Goal: Check status: Check status

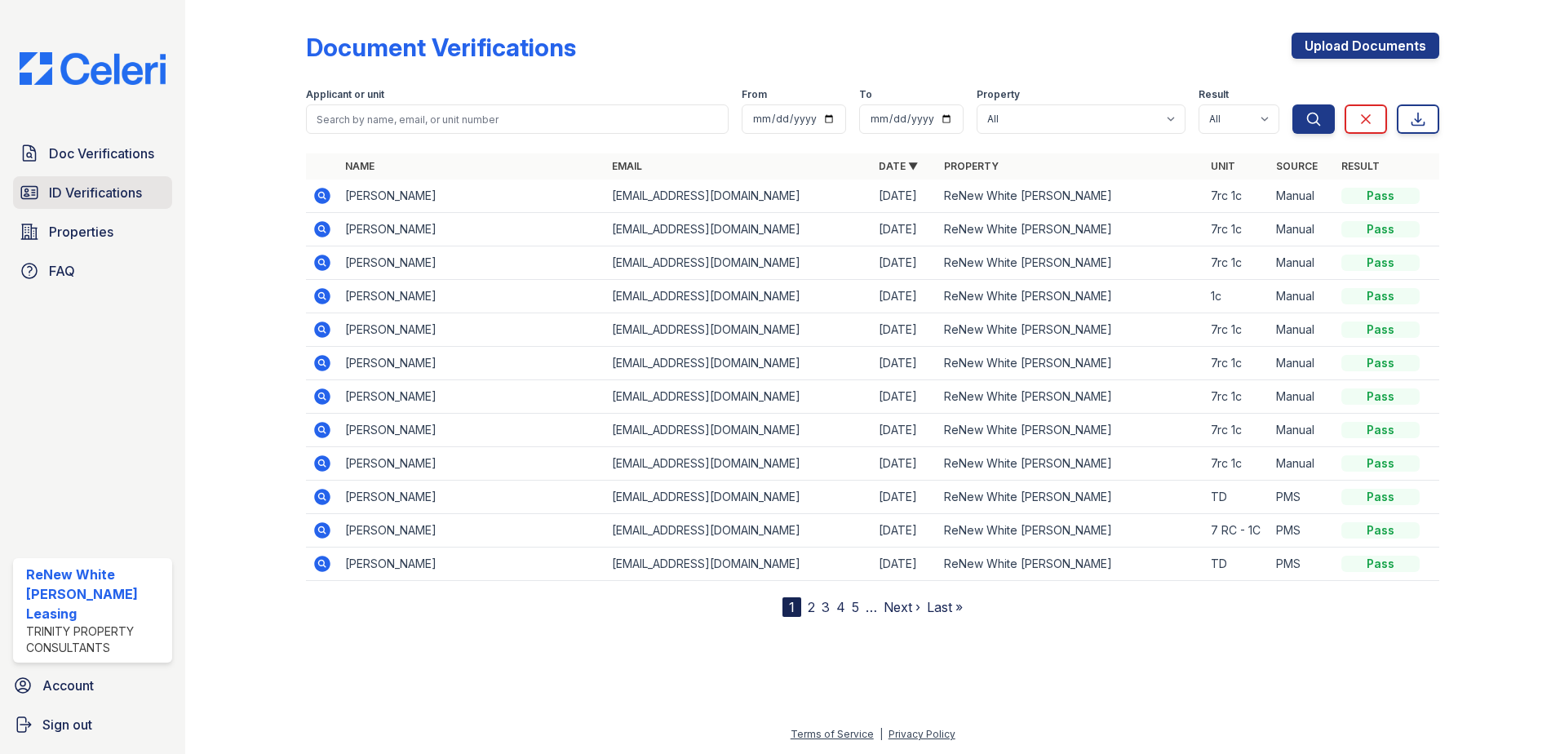
click at [129, 196] on span "ID Verifications" at bounding box center [95, 193] width 93 height 20
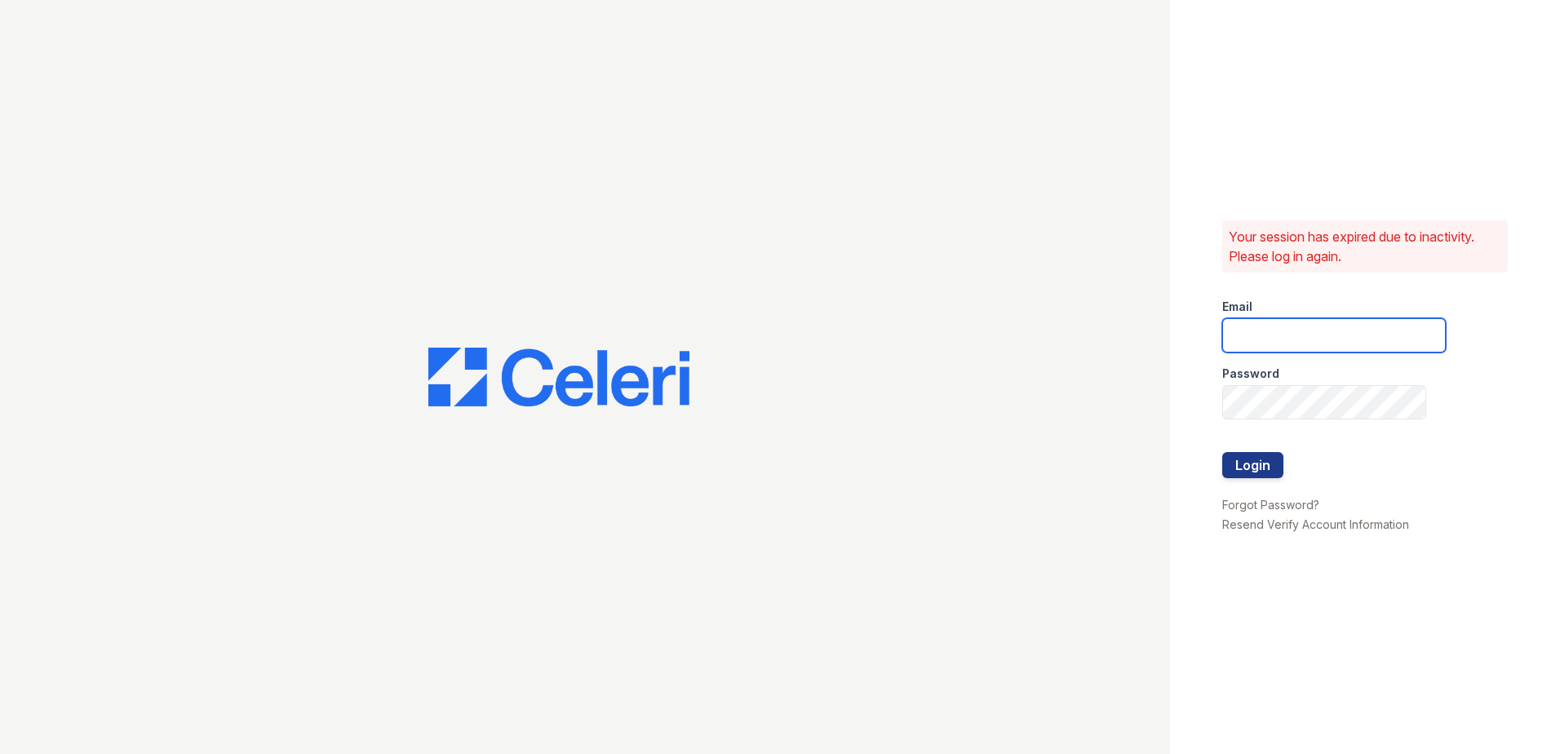
type input "renewwhitemarsh@trinity-pm.com"
click at [1268, 454] on button "Login" at bounding box center [1252, 465] width 61 height 26
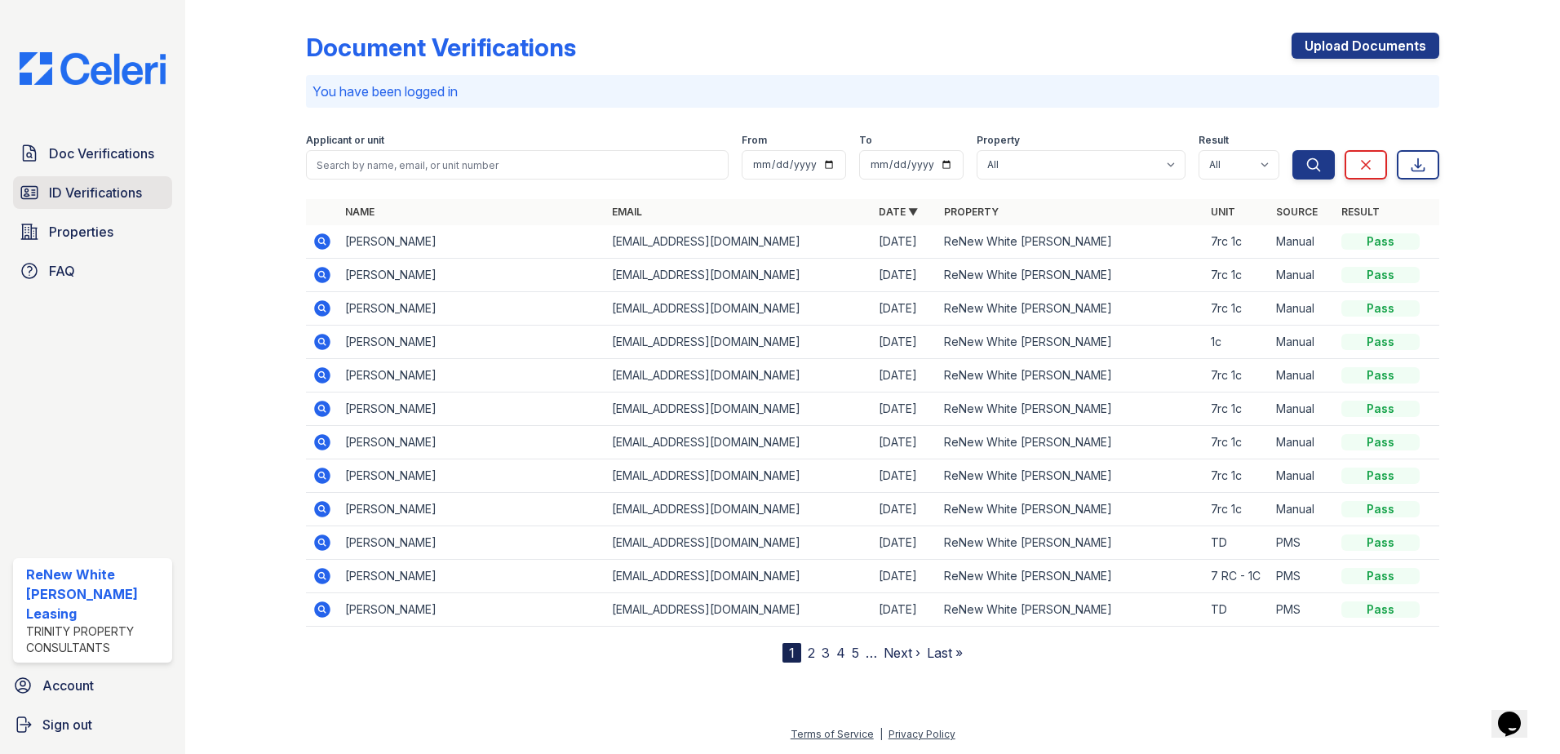
click at [87, 196] on span "ID Verifications" at bounding box center [95, 193] width 93 height 20
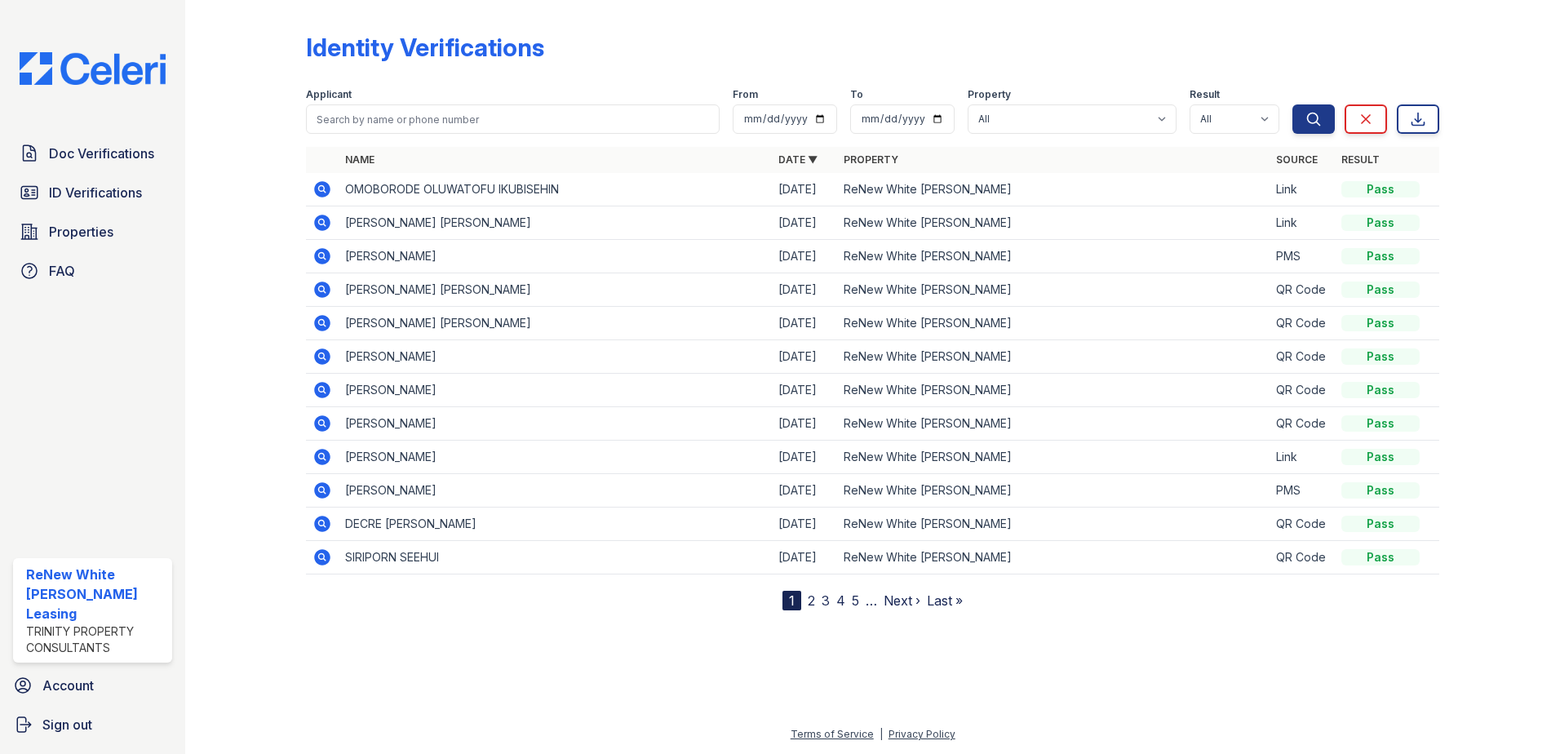
click at [0, 139] on html "Doc Verifications ID Verifications Properties FAQ ReNew White [PERSON_NAME] Lea…" at bounding box center [780, 377] width 1560 height 754
click at [104, 159] on span "Doc Verifications" at bounding box center [101, 154] width 105 height 20
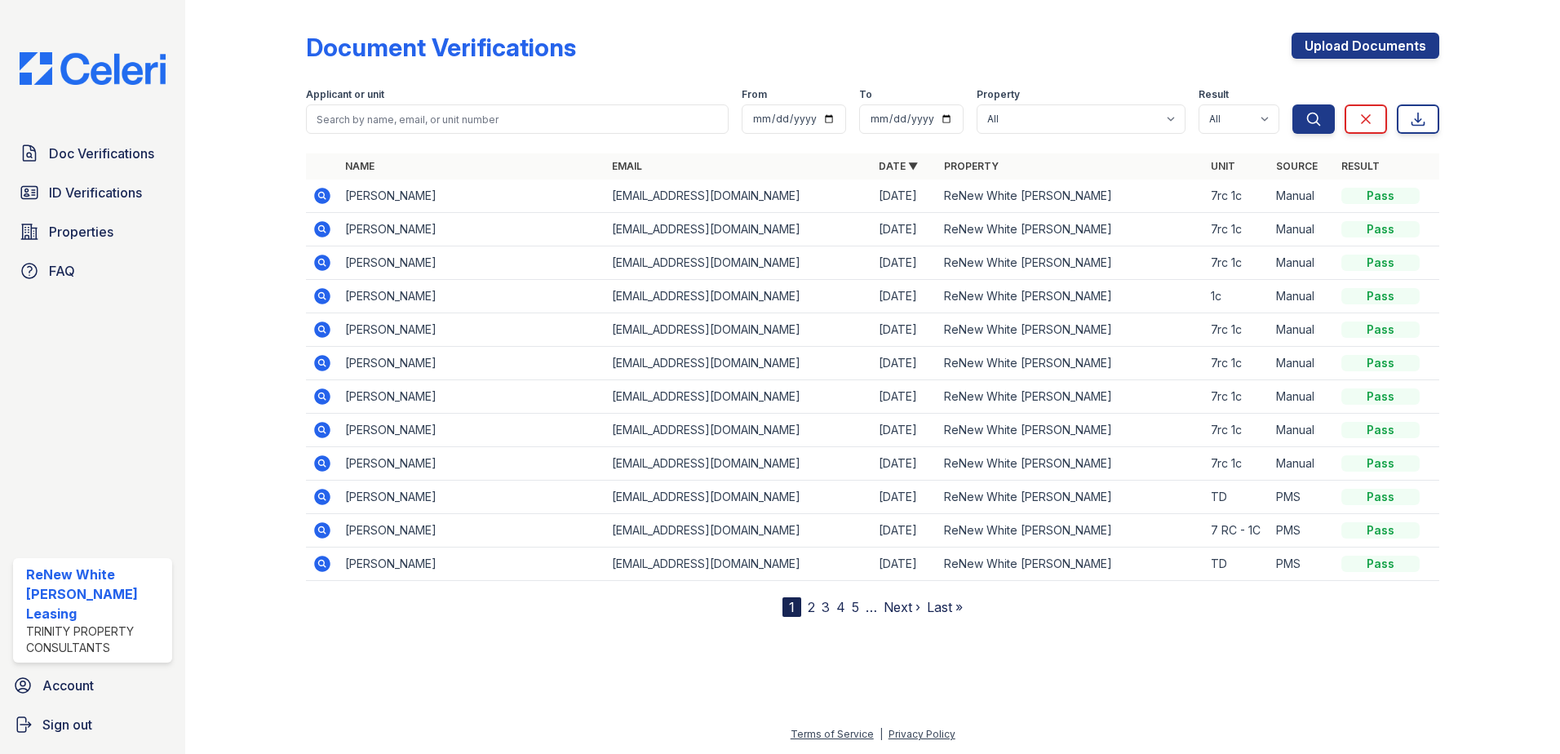
click at [106, 184] on span "ID Verifications" at bounding box center [95, 193] width 93 height 20
